Goal: Navigation & Orientation: Understand site structure

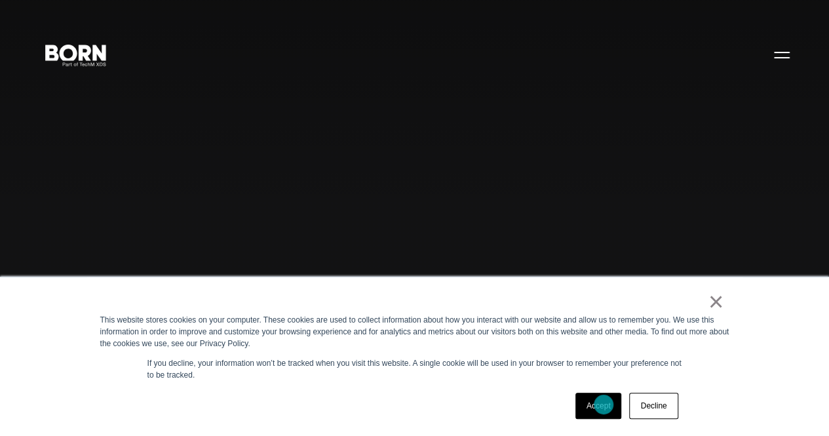
click at [603, 404] on link "Accept" at bounding box center [598, 405] width 47 height 26
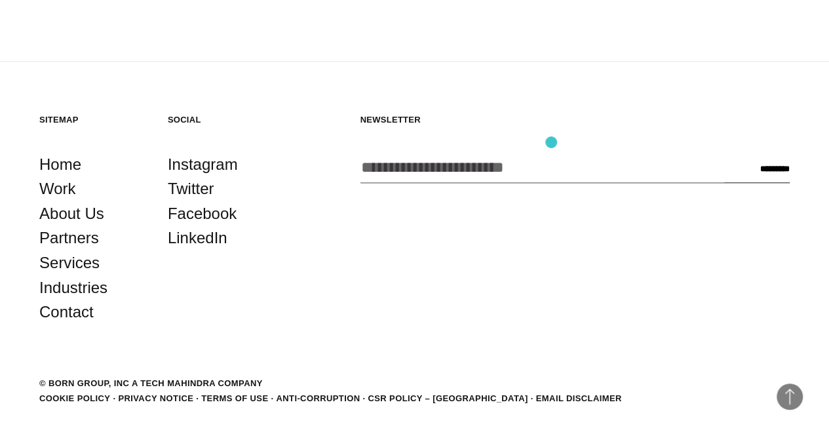
scroll to position [3251, 0]
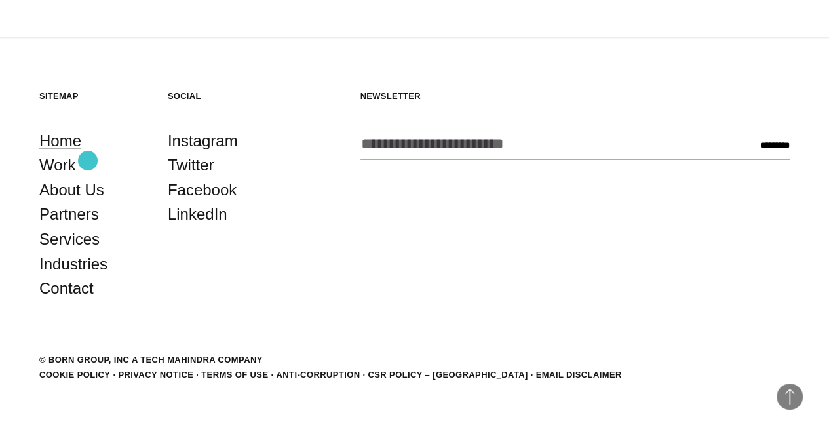
click at [81, 153] on link "Home" at bounding box center [60, 140] width 42 height 25
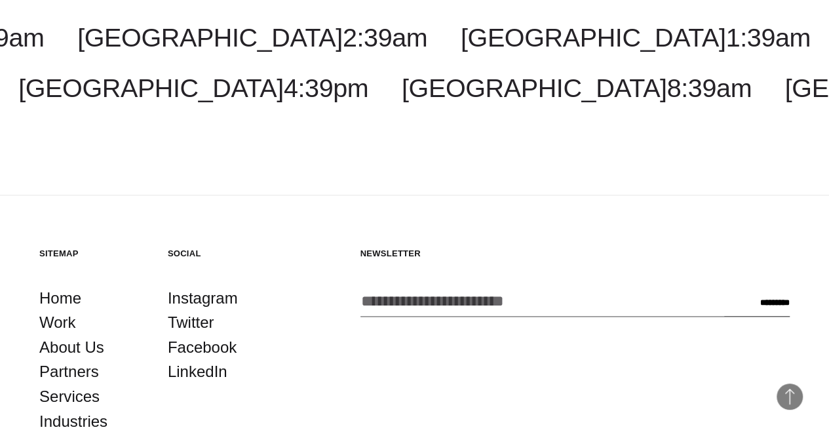
scroll to position [3251, 0]
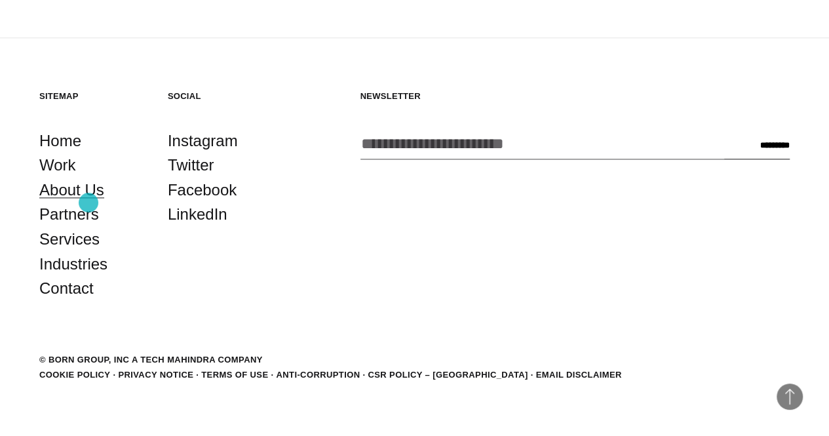
click at [88, 202] on link "About Us" at bounding box center [71, 190] width 65 height 25
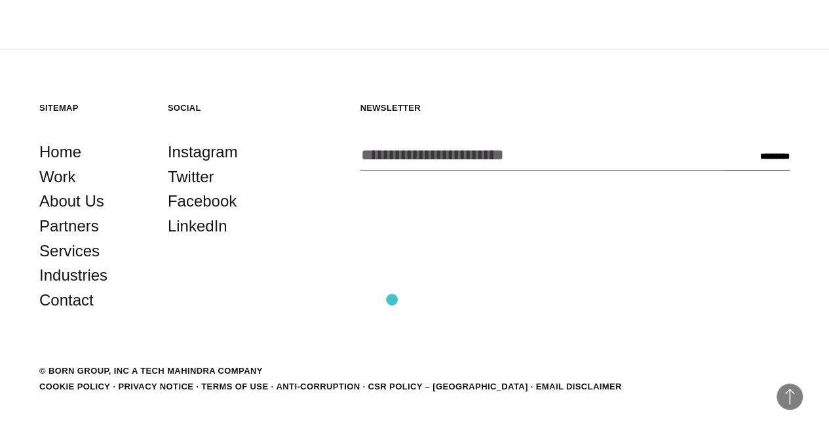
scroll to position [4216, 0]
